Goal: Information Seeking & Learning: Learn about a topic

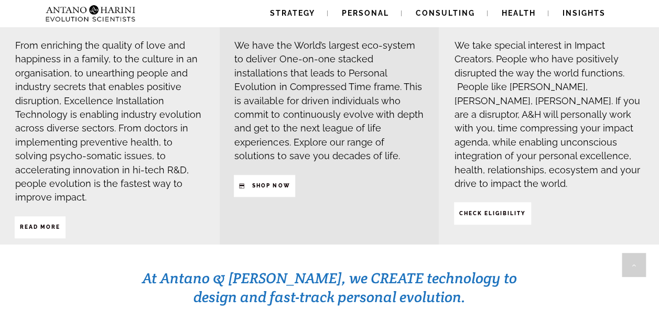
scroll to position [500, 0]
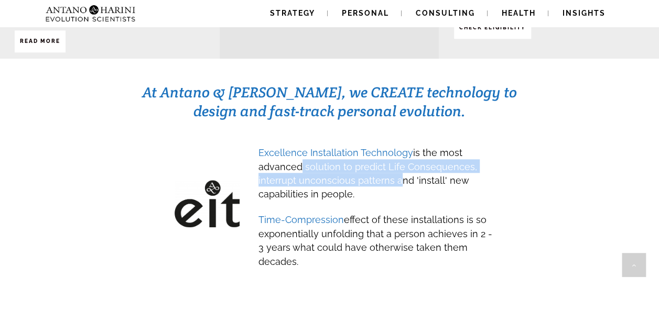
drag, startPoint x: 296, startPoint y: 146, endPoint x: 394, endPoint y: 167, distance: 100.3
click at [394, 167] on span "Excellence Installation Technology is the most advanced solution to predict Lif…" at bounding box center [367, 173] width 219 height 52
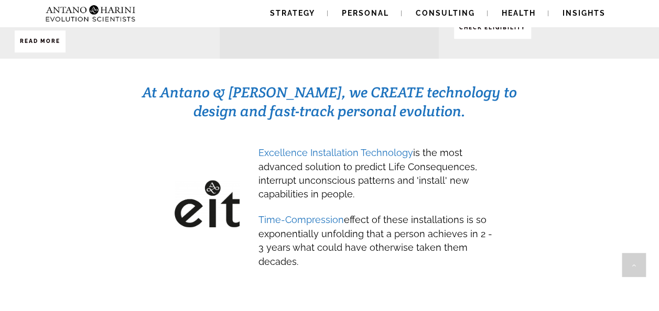
drag, startPoint x: 394, startPoint y: 167, endPoint x: 445, endPoint y: 190, distance: 55.4
click at [445, 209] on span "Time-Compression effect of these installations is so exponentially unfolding th…" at bounding box center [375, 239] width 234 height 60
drag, startPoint x: 294, startPoint y: 158, endPoint x: 408, endPoint y: 164, distance: 114.5
click at [408, 164] on span "Excellence Installation Technology is the most advanced solution to predict Lif…" at bounding box center [367, 173] width 219 height 52
drag, startPoint x: 408, startPoint y: 164, endPoint x: 413, endPoint y: 181, distance: 18.1
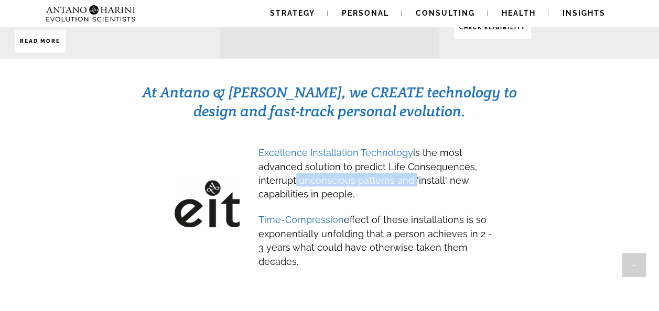
click at [413, 181] on div "Excellence Installation Technology is the most advanced solution to predict Lif…" at bounding box center [376, 207] width 236 height 124
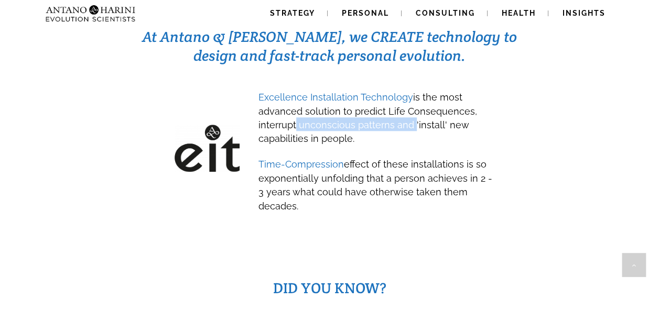
scroll to position [556, 0]
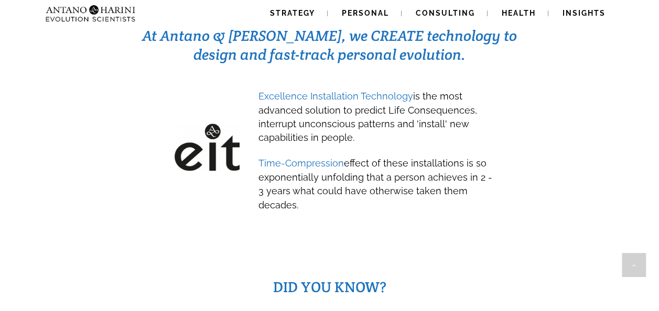
click at [346, 158] on span "Time-Compression effect of these installations is so exponentially unfolding th…" at bounding box center [375, 184] width 234 height 52
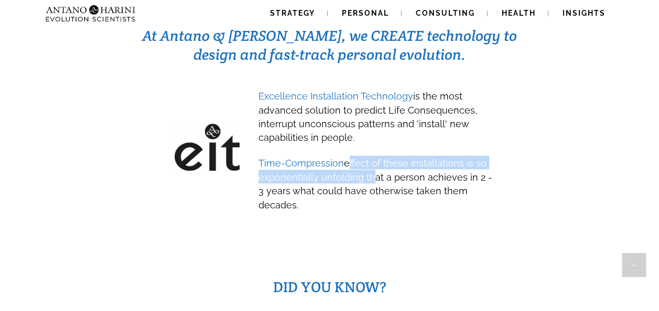
drag, startPoint x: 346, startPoint y: 142, endPoint x: 368, endPoint y: 167, distance: 33.4
click at [368, 166] on span "Time-Compression effect of these installations is so exponentially unfolding th…" at bounding box center [375, 184] width 234 height 52
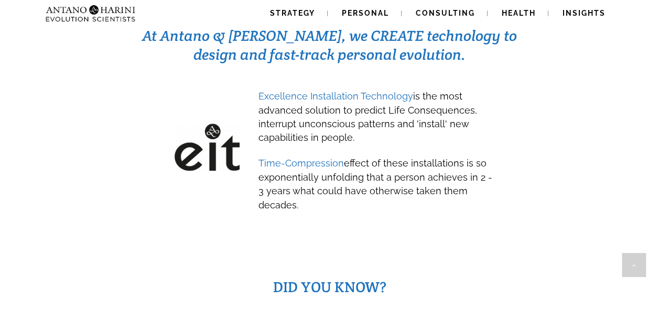
drag, startPoint x: 368, startPoint y: 167, endPoint x: 384, endPoint y: 200, distance: 36.6
click at [384, 200] on div "Excellence Installation Technology is the most advanced solution to predict Lif…" at bounding box center [325, 152] width 385 height 145
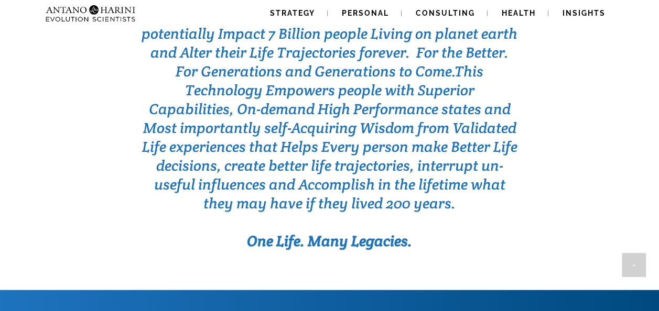
scroll to position [3389, 0]
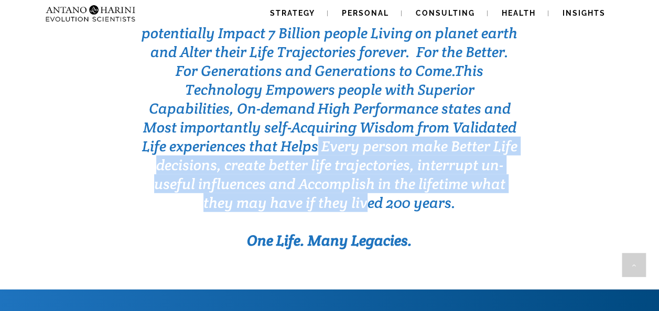
drag, startPoint x: 319, startPoint y: 100, endPoint x: 365, endPoint y: 148, distance: 67.1
click at [365, 148] on span "This Technology Empowers people with Superior Capabilities, On-demand High Perf…" at bounding box center [329, 136] width 375 height 151
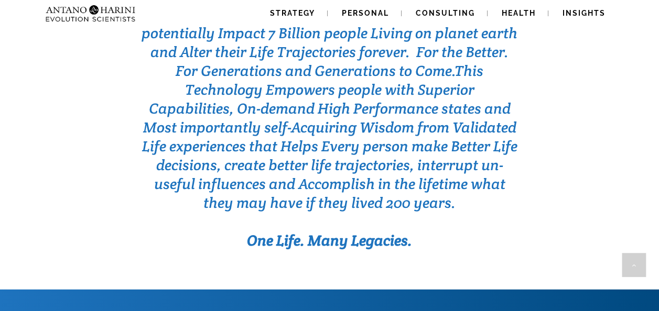
drag, startPoint x: 366, startPoint y: 148, endPoint x: 389, endPoint y: 187, distance: 44.7
click at [389, 231] on b "One Life. Many Legacies." at bounding box center [329, 240] width 165 height 19
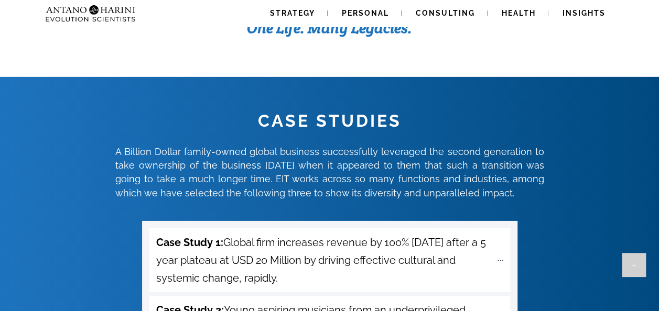
scroll to position [3605, 0]
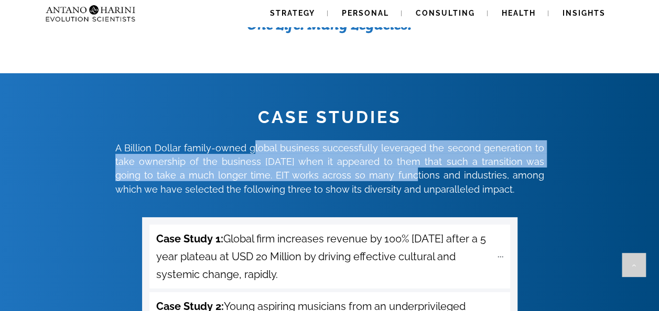
drag, startPoint x: 276, startPoint y: 99, endPoint x: 392, endPoint y: 133, distance: 121.3
click at [390, 137] on span "A Billion Dollar family-owned global business successfully leveraged the second…" at bounding box center [329, 167] width 429 height 60
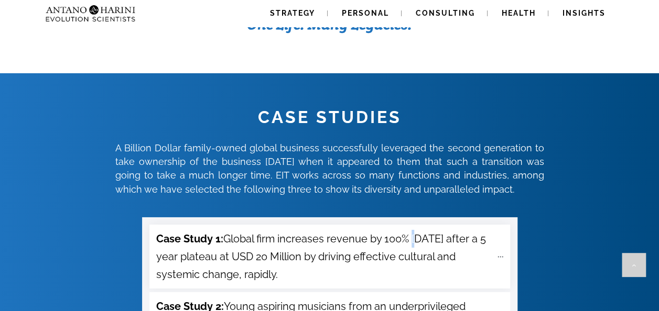
drag, startPoint x: 392, startPoint y: 133, endPoint x: 412, endPoint y: 181, distance: 52.0
click at [412, 230] on span "Case Study 1: Global firm increases revenue by 100% [DATE] after a 5 year plate…" at bounding box center [324, 256] width 336 height 53
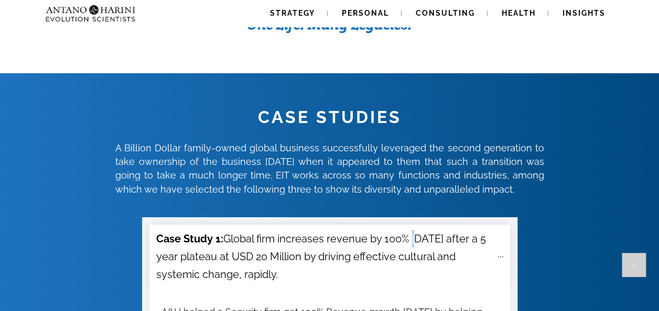
click at [412, 230] on span "Case Study 1: Global firm increases revenue by 100% [DATE] after a 5 year plate…" at bounding box center [324, 256] width 336 height 53
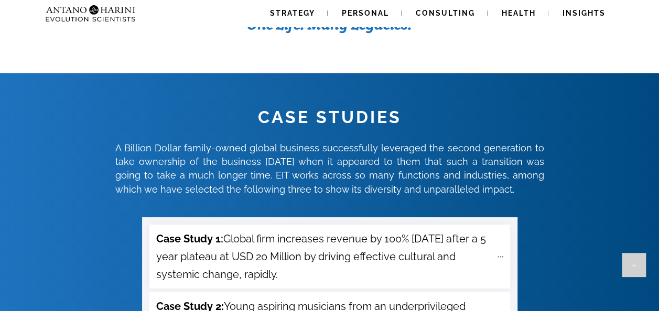
click at [412, 230] on span "Case Study 1: Global firm increases revenue by 100% [DATE] after a 5 year plate…" at bounding box center [324, 256] width 336 height 53
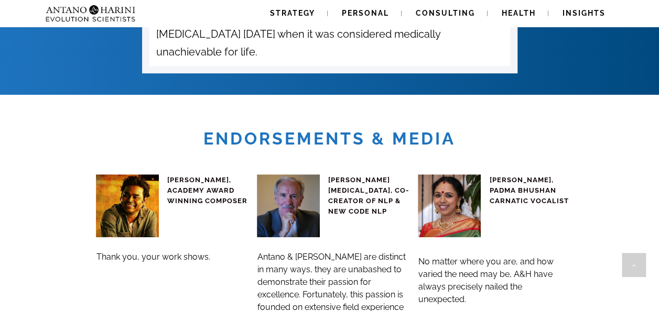
scroll to position [4201, 0]
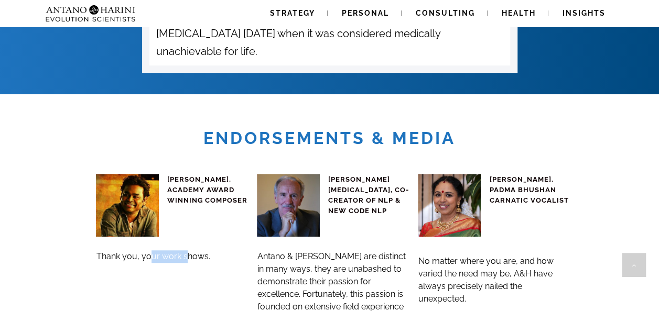
drag, startPoint x: 152, startPoint y: 188, endPoint x: 187, endPoint y: 191, distance: 34.7
click at [187, 252] on span "Thank you, your work shows." at bounding box center [153, 257] width 114 height 10
drag, startPoint x: 187, startPoint y: 191, endPoint x: 307, endPoint y: 220, distance: 124.0
click at [307, 251] on h3 "Antano & [PERSON_NAME] are distinct in many ways, they are unabashed to demonst…" at bounding box center [333, 288] width 152 height 75
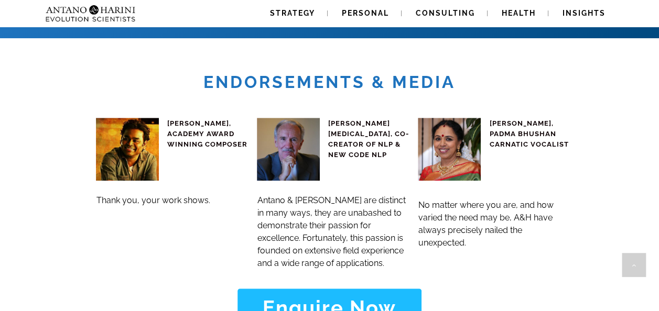
scroll to position [4257, 0]
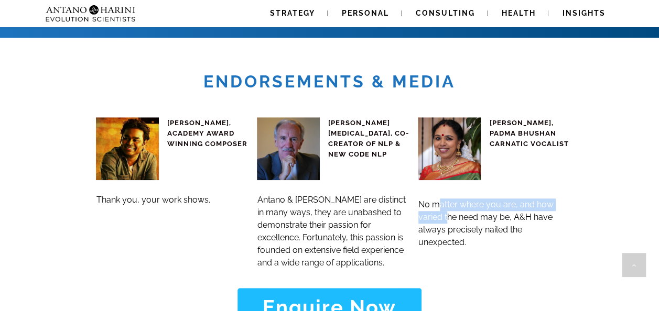
drag, startPoint x: 437, startPoint y: 136, endPoint x: 448, endPoint y: 150, distance: 17.9
click at [448, 200] on span "No matter where you are, and how varied the need may be, A&H have always precis…" at bounding box center [485, 224] width 135 height 48
drag, startPoint x: 448, startPoint y: 150, endPoint x: 471, endPoint y: 177, distance: 35.3
click at [471, 199] on h3 "No matter where you are, and how varied the need may be, A&H have always precis…" at bounding box center [494, 224] width 152 height 50
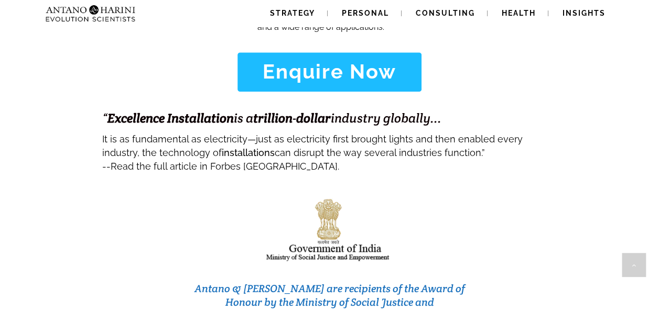
scroll to position [4495, 0]
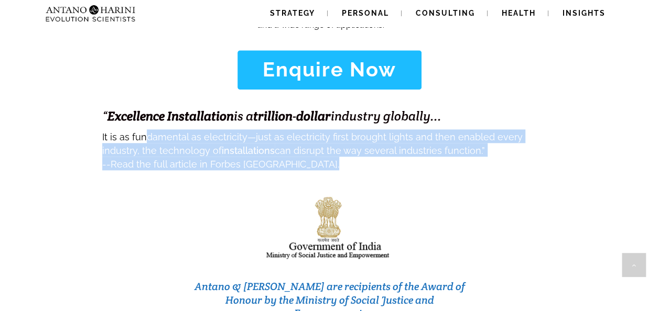
drag, startPoint x: 143, startPoint y: 67, endPoint x: 287, endPoint y: 102, distance: 148.3
drag, startPoint x: 287, startPoint y: 102, endPoint x: 373, endPoint y: 141, distance: 94.3
click at [373, 194] on img at bounding box center [329, 228] width 129 height 68
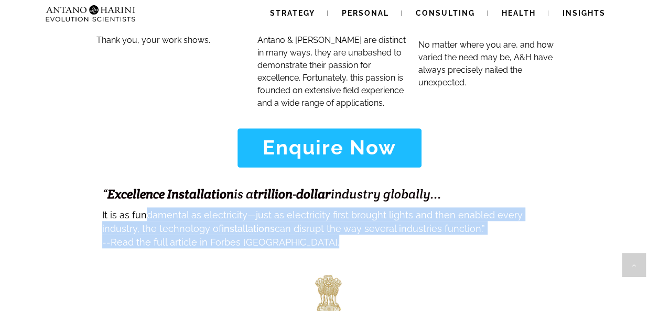
scroll to position [4417, 0]
click at [373, 204] on span "It is as fundamental as electricity—just as electricity first brought lights an…" at bounding box center [312, 220] width 420 height 33
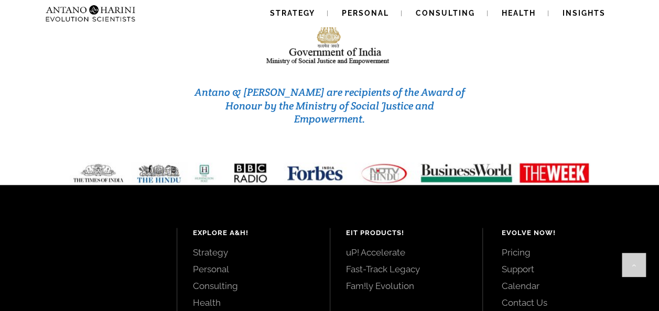
scroll to position [4722, 0]
